Goal: Find specific page/section: Find specific page/section

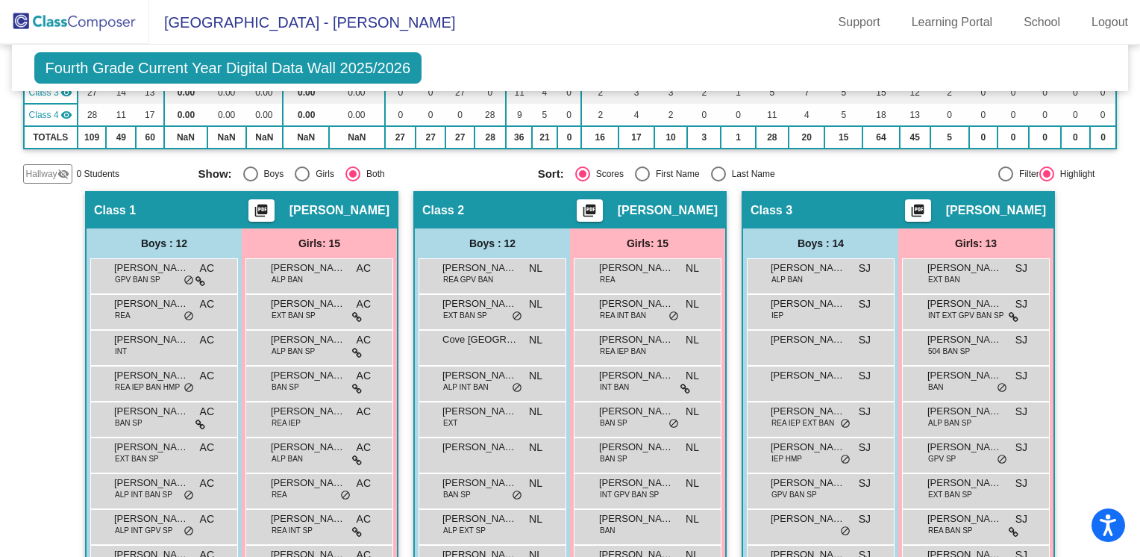
scroll to position [112, 0]
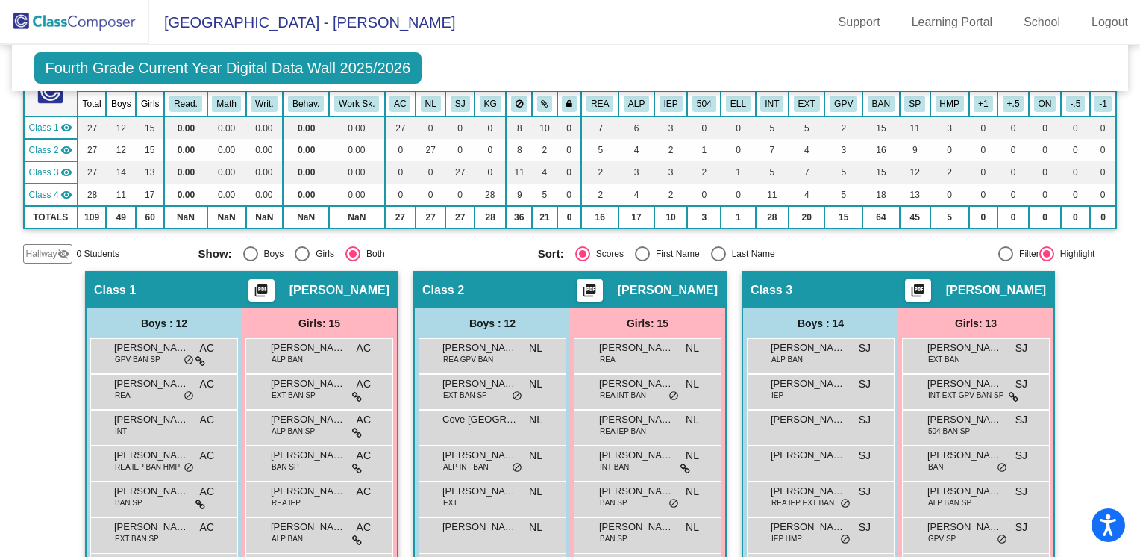
click at [104, 23] on img at bounding box center [74, 22] width 149 height 44
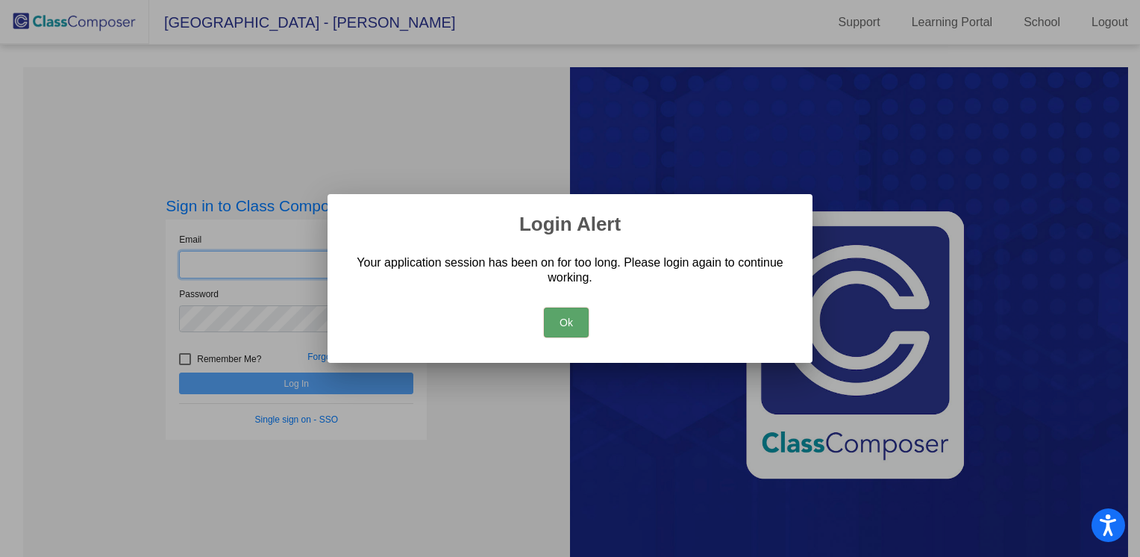
type input "[EMAIL_ADDRESS][DOMAIN_NAME]"
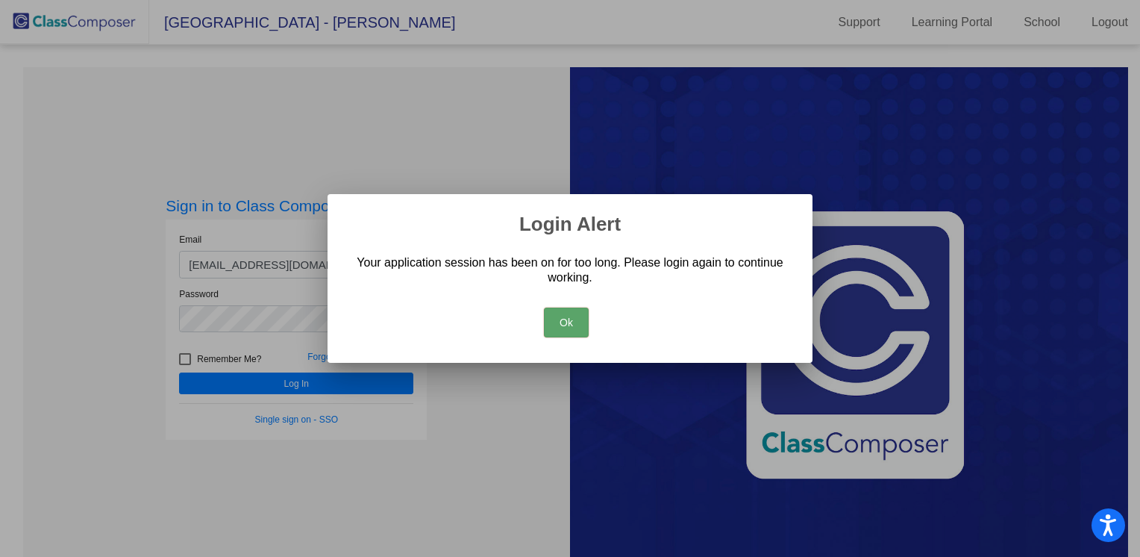
click at [566, 313] on button "Ok" at bounding box center [566, 322] width 45 height 30
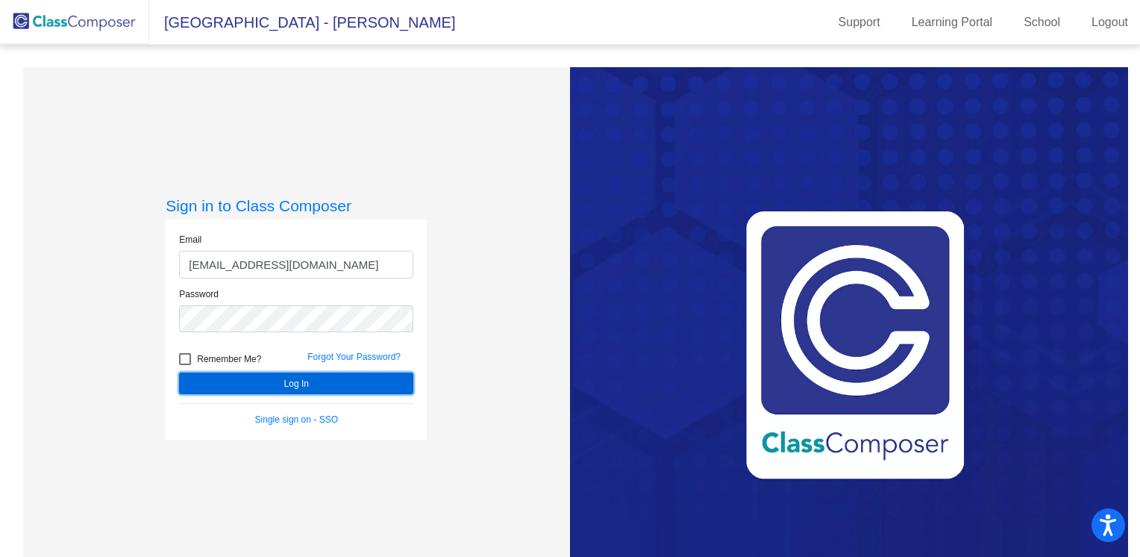
click at [299, 381] on button "Log In" at bounding box center [296, 383] width 234 height 22
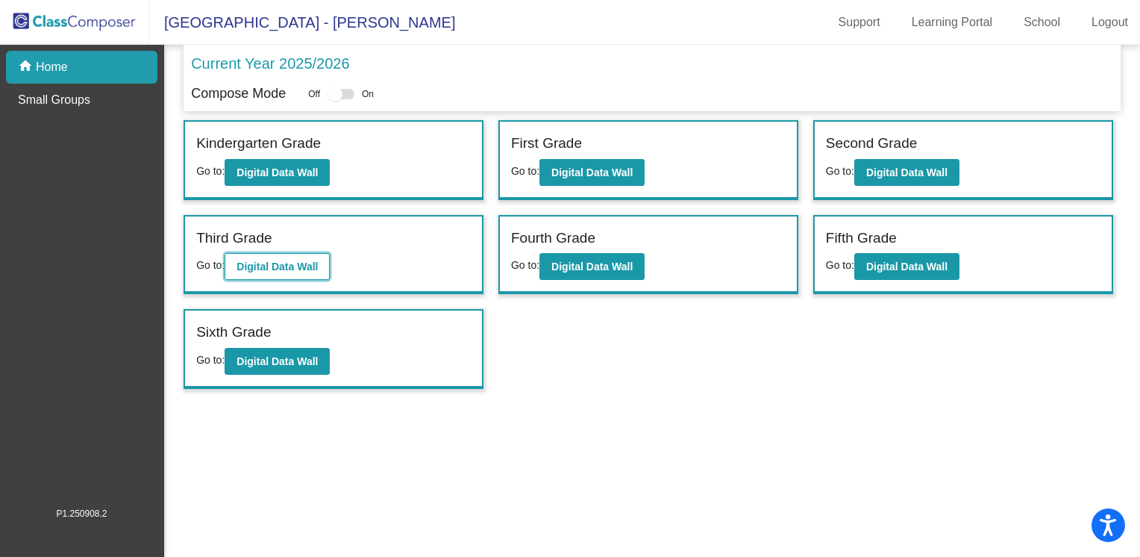
click at [304, 271] on button "Digital Data Wall" at bounding box center [277, 266] width 105 height 27
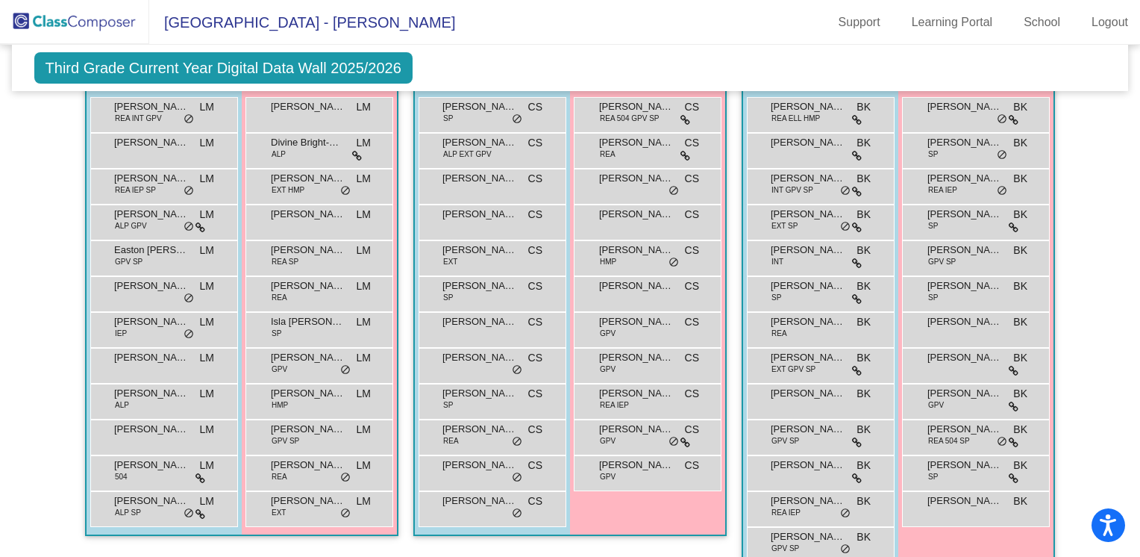
scroll to position [354, 0]
